Goal: Task Accomplishment & Management: Use online tool/utility

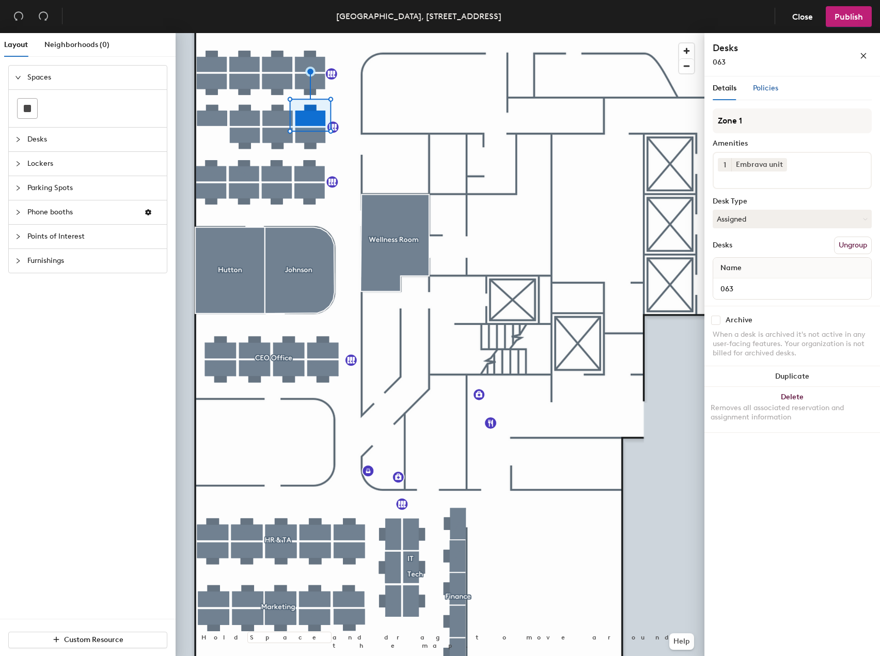
click at [768, 92] on div "Policies" at bounding box center [765, 88] width 25 height 11
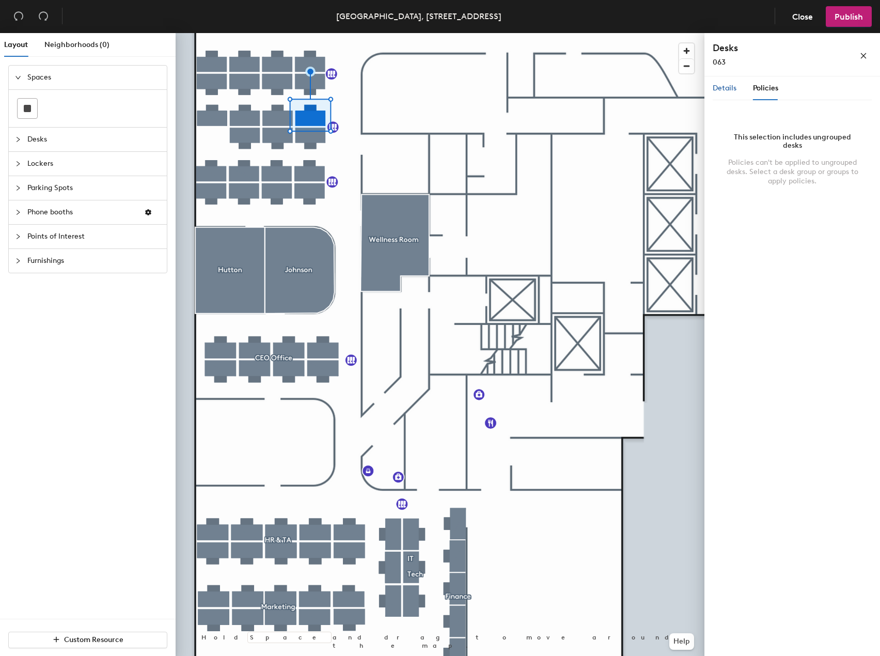
click at [730, 90] on span "Details" at bounding box center [724, 88] width 24 height 9
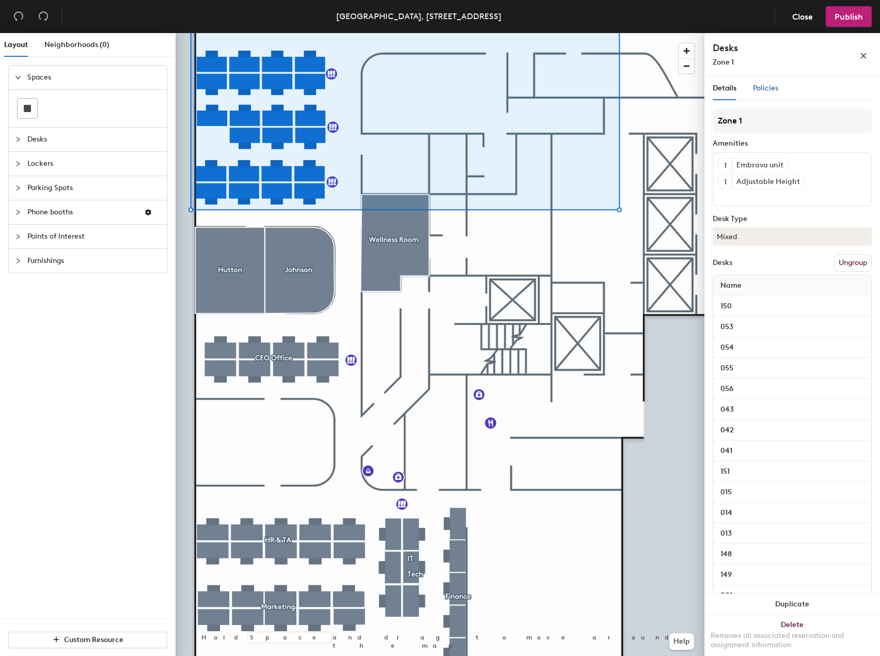
click at [767, 86] on span "Policies" at bounding box center [765, 88] width 25 height 9
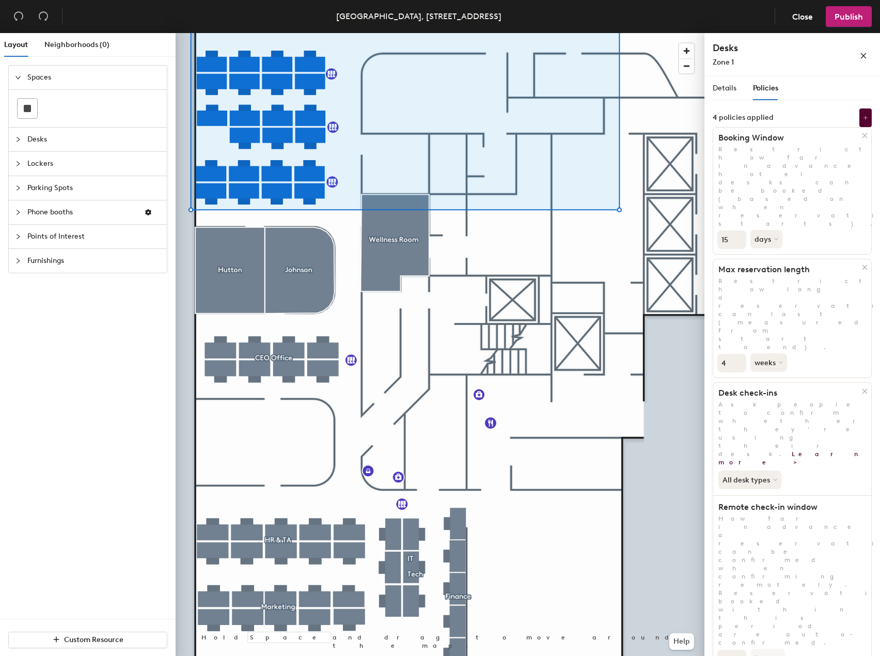
click at [789, 597] on div "Details Policies Zone 1 Amenities 1 Embrava unit 1 Adjustable Height Desk Type …" at bounding box center [792, 367] width 176 height 583
click at [724, 87] on span "Details" at bounding box center [724, 88] width 24 height 9
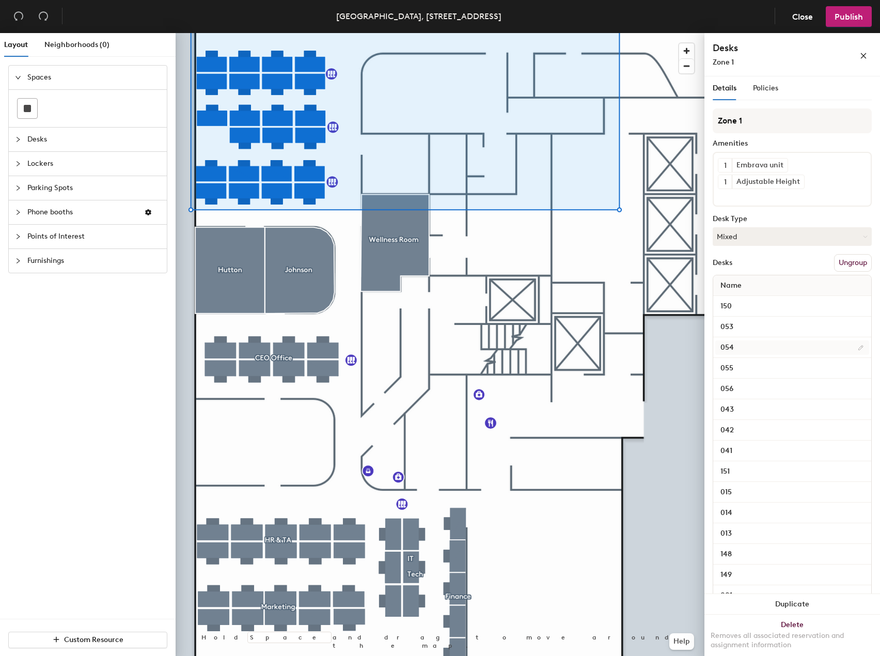
scroll to position [52, 0]
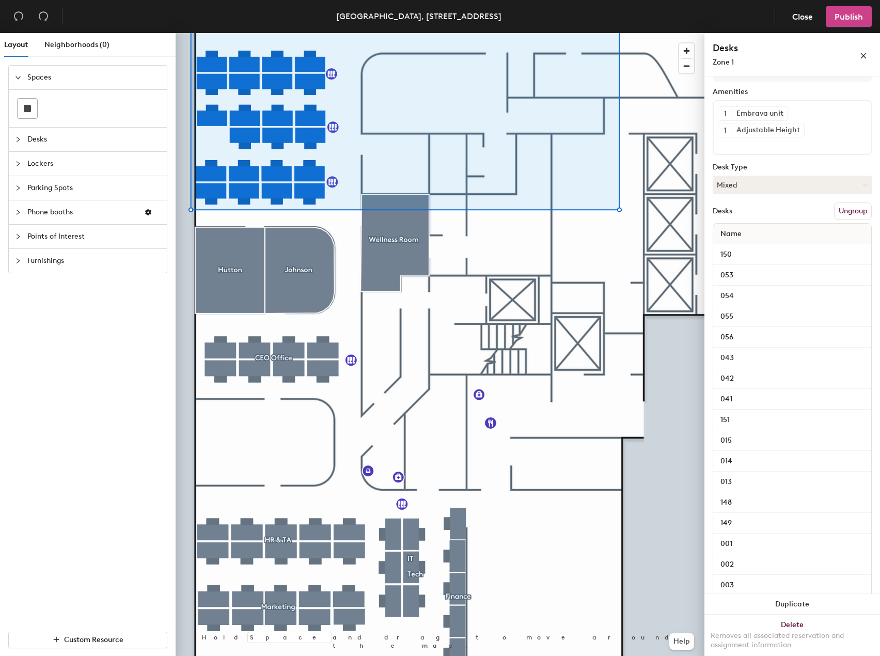
click at [837, 17] on span "Publish" at bounding box center [848, 17] width 28 height 10
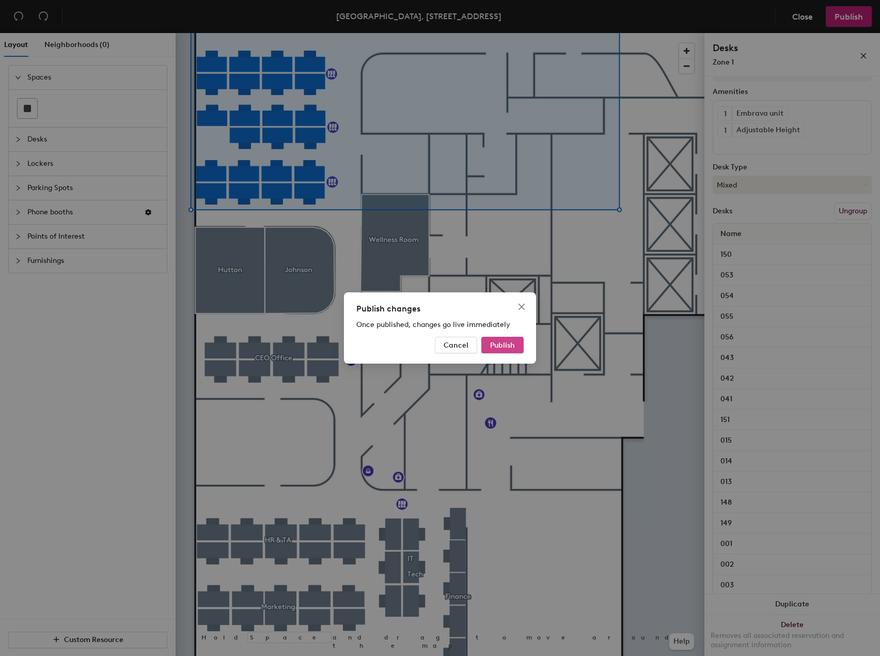
click at [502, 345] on span "Publish" at bounding box center [502, 345] width 25 height 9
